Goal: Find specific page/section: Find specific page/section

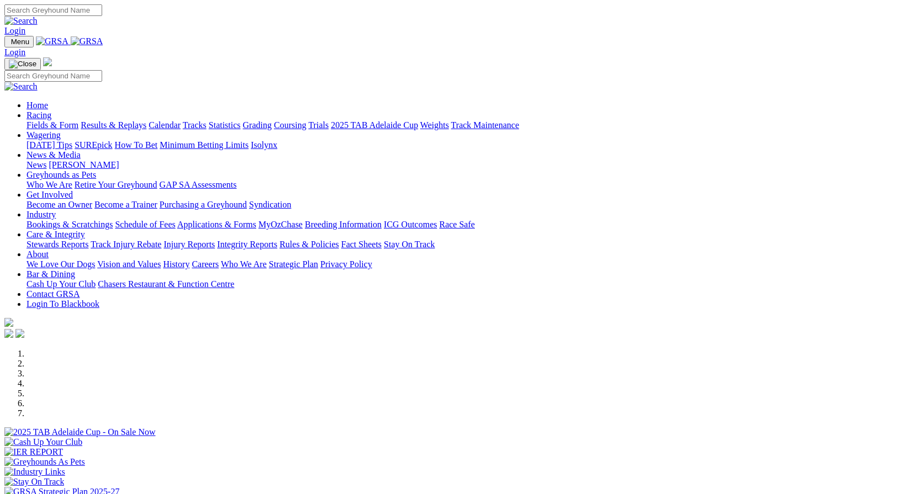
scroll to position [385, 0]
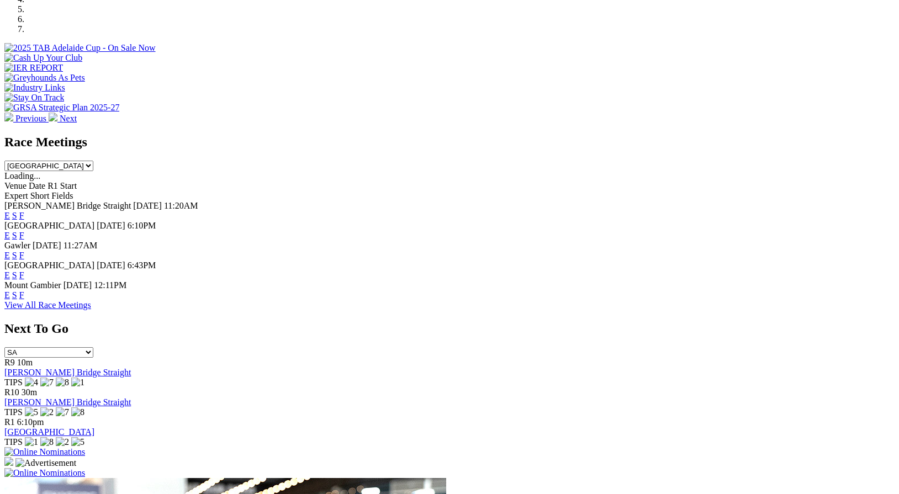
click at [24, 291] on link "F" at bounding box center [21, 295] width 5 height 9
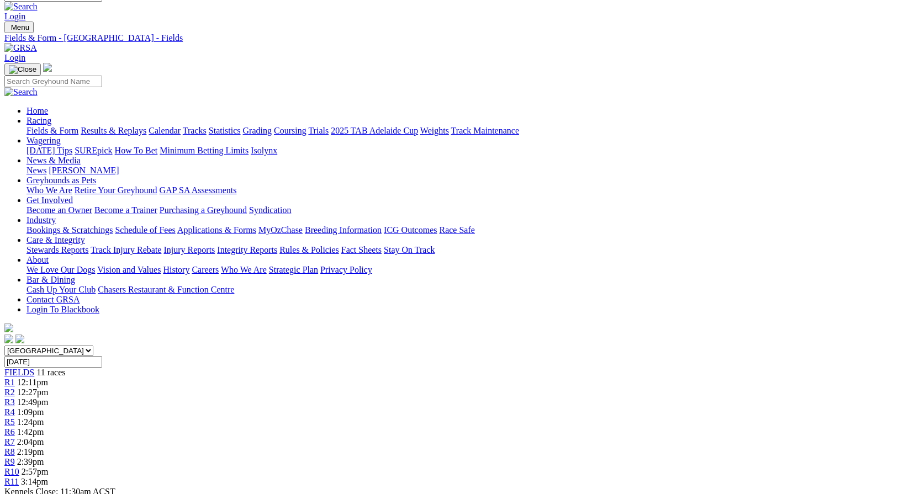
scroll to position [14, 0]
click at [60, 127] on link "Fields & Form" at bounding box center [53, 131] width 52 height 9
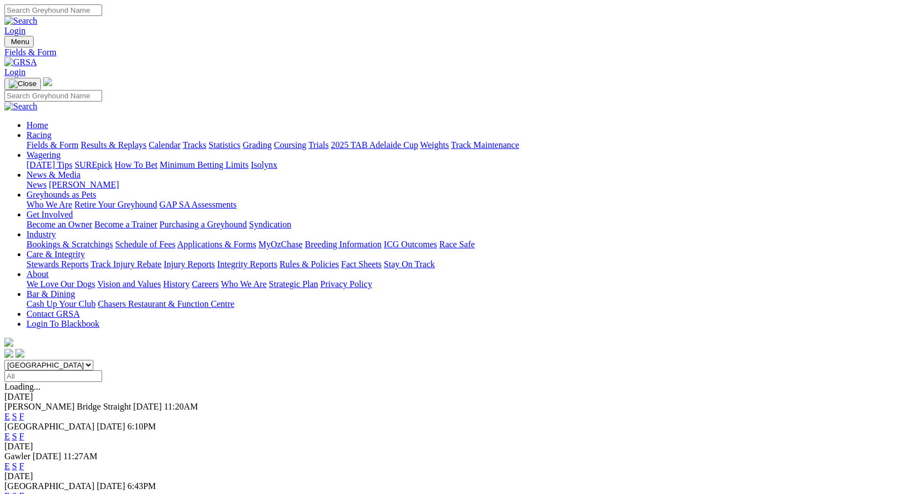
click at [24, 492] on link "F" at bounding box center [21, 496] width 5 height 9
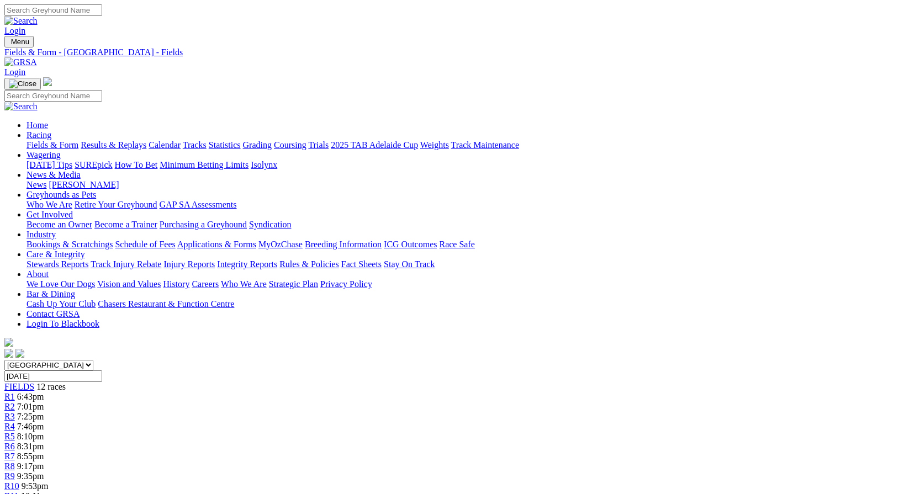
click at [49, 140] on link "Fields & Form" at bounding box center [53, 144] width 52 height 9
